Goal: Entertainment & Leisure: Consume media (video, audio)

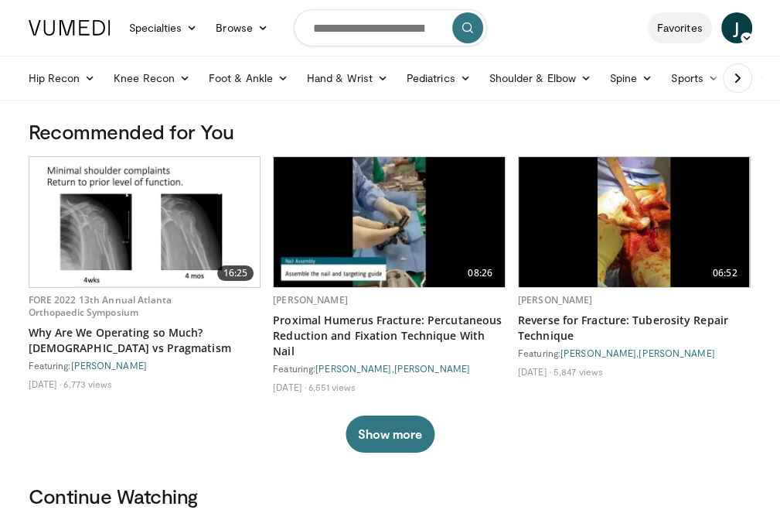
click at [690, 29] on link "Favorites" at bounding box center [680, 27] width 64 height 31
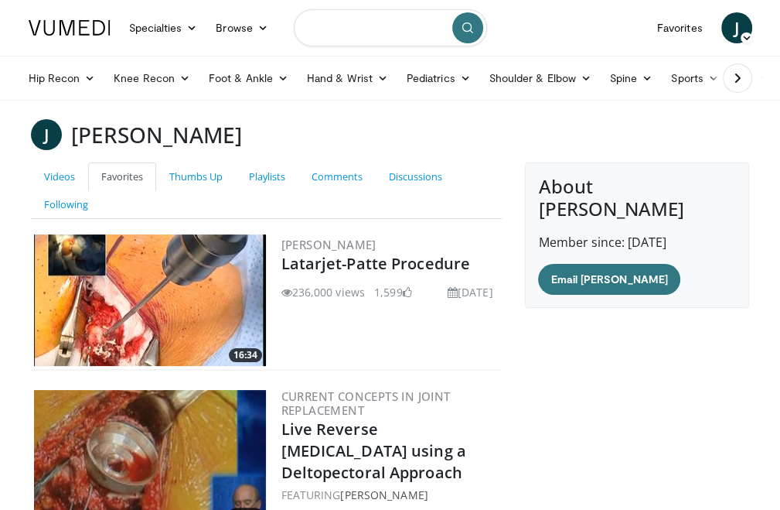
click at [329, 25] on input "Search topics, interventions" at bounding box center [390, 27] width 193 height 37
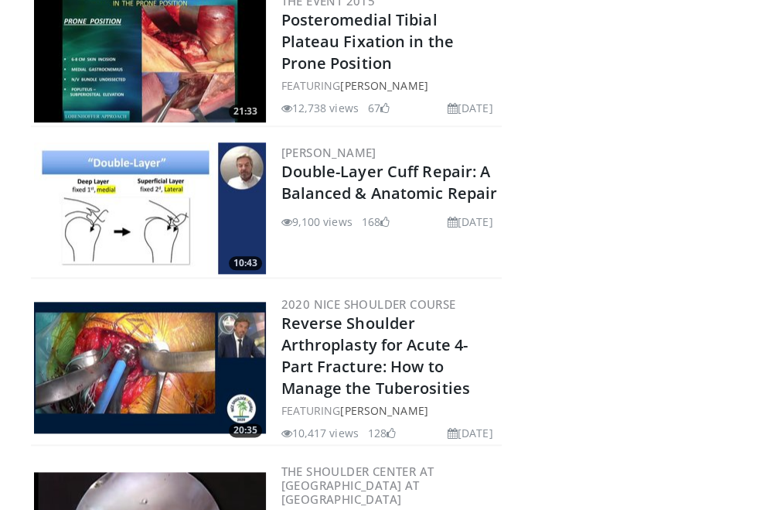
scroll to position [5103, 0]
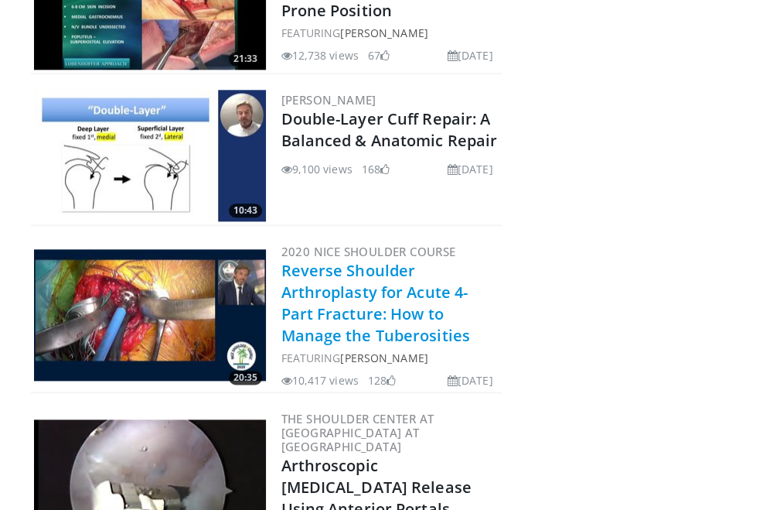
click at [379, 260] on link "Reverse Shoulder Arthroplasty for Acute 4-Part Fracture: How to Manage the Tube…" at bounding box center [375, 303] width 189 height 86
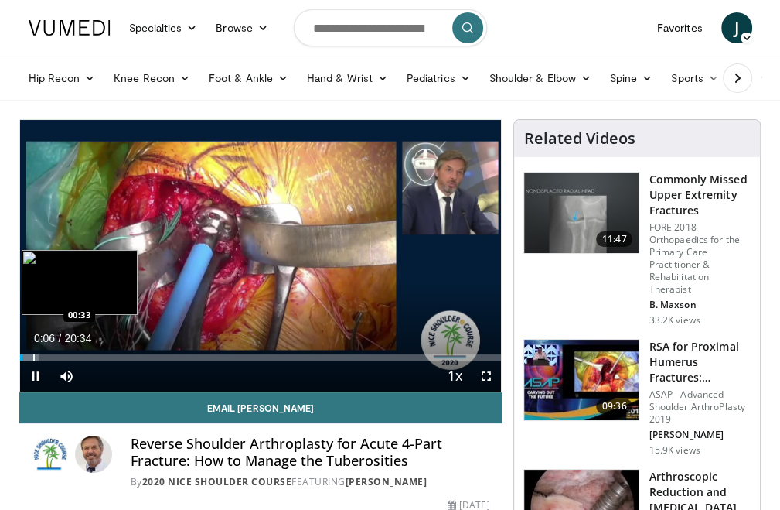
click at [33, 355] on div "Progress Bar" at bounding box center [34, 357] width 2 height 6
click at [38, 355] on div "Progress Bar" at bounding box center [38, 357] width 2 height 6
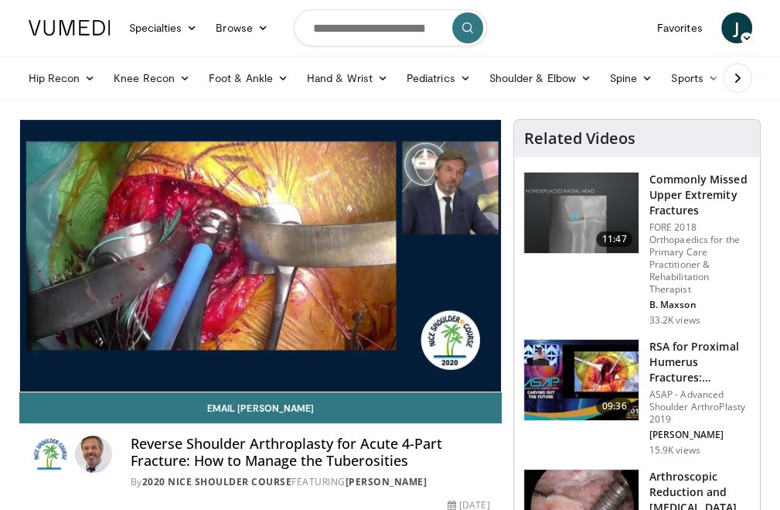
click at [48, 359] on div "10 seconds Tap to unmute" at bounding box center [261, 255] width 482 height 271
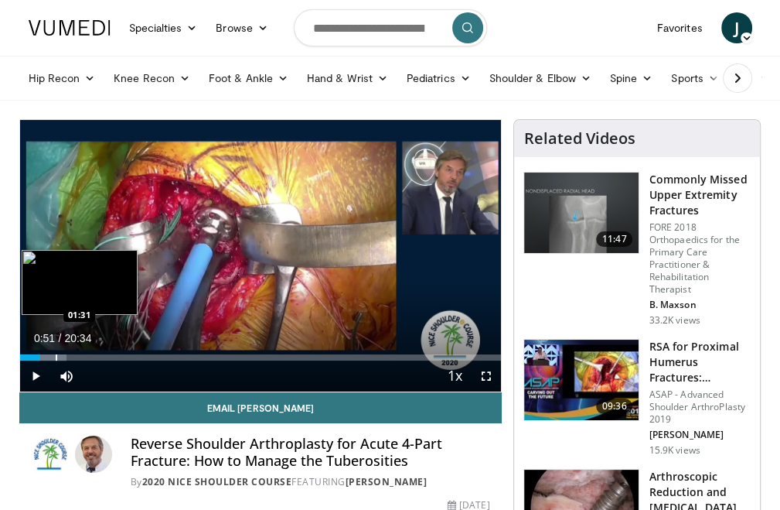
click at [56, 360] on div "Progress Bar" at bounding box center [57, 357] width 2 height 6
click at [63, 359] on div "Progress Bar" at bounding box center [64, 357] width 2 height 6
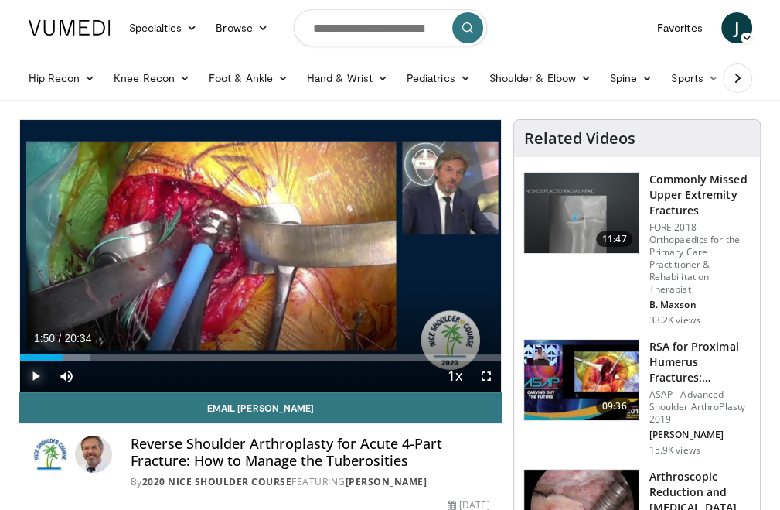
click at [37, 379] on span "Video Player" at bounding box center [35, 375] width 31 height 31
click at [31, 373] on span "Video Player" at bounding box center [35, 375] width 31 height 31
